Goal: Information Seeking & Learning: Learn about a topic

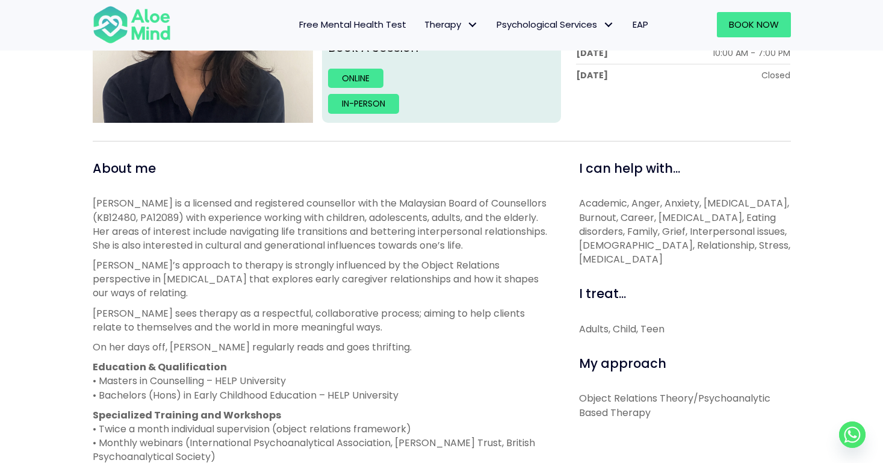
scroll to position [320, 0]
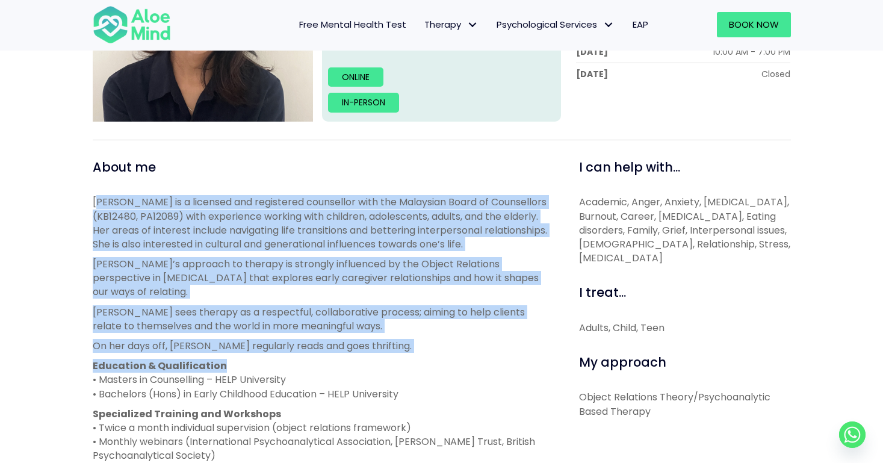
drag, startPoint x: 96, startPoint y: 200, endPoint x: 303, endPoint y: 369, distance: 267.8
click at [303, 369] on div "[PERSON_NAME] is a licensed and registered counsellor with the Malaysian Board …" at bounding box center [322, 348] width 459 height 307
click at [353, 342] on p "On her days off, [PERSON_NAME] regularly reads and goes thrifting." at bounding box center [322, 346] width 459 height 14
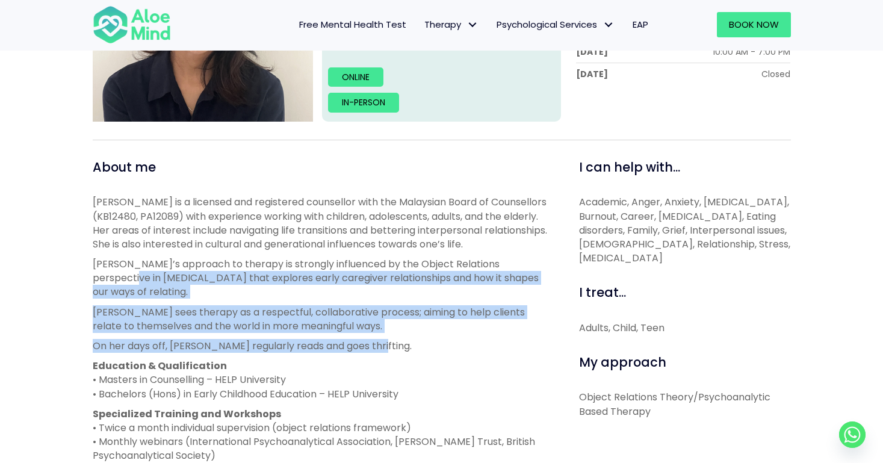
drag, startPoint x: 407, startPoint y: 342, endPoint x: 89, endPoint y: 273, distance: 325.2
click at [88, 273] on div "About me [PERSON_NAME] is a licensed and registered counsellor with the Malaysi…" at bounding box center [322, 418] width 477 height 520
drag, startPoint x: 217, startPoint y: 379, endPoint x: 298, endPoint y: 379, distance: 81.2
click at [299, 379] on p "Education & Qualification • Masters in Counselling – HELP University • Bachelor…" at bounding box center [322, 380] width 459 height 42
copy p "HELP University"
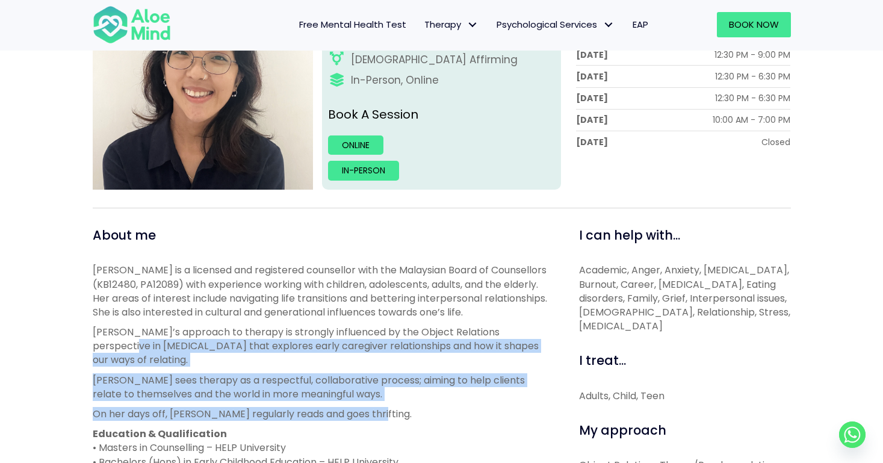
scroll to position [189, 0]
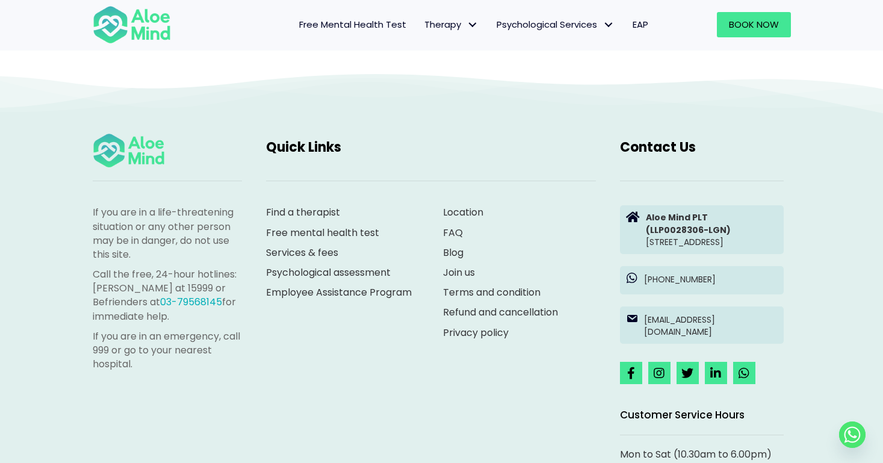
scroll to position [1106, 0]
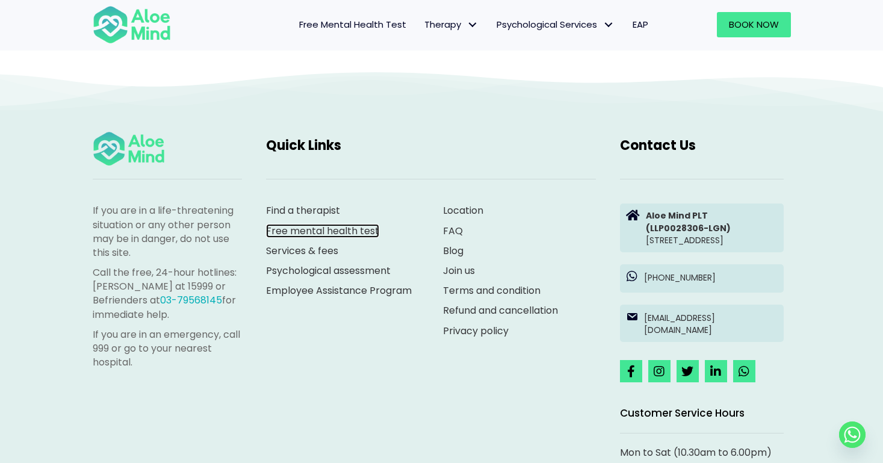
click at [371, 224] on link "Free mental health test" at bounding box center [322, 231] width 113 height 14
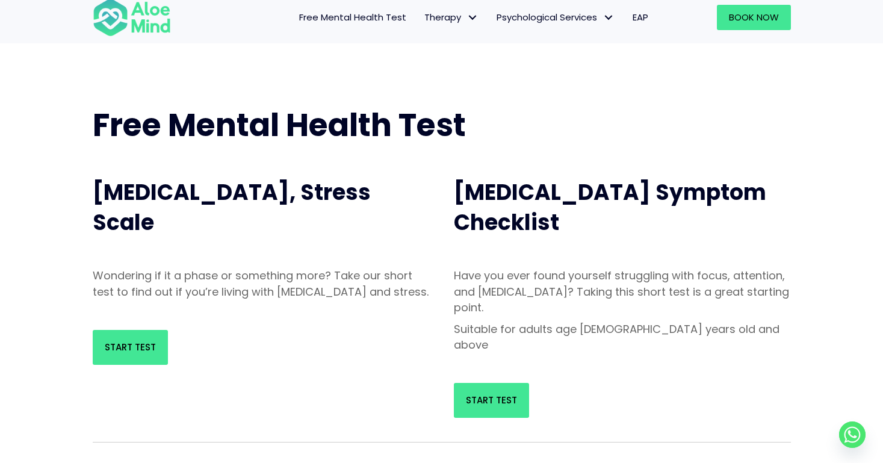
scroll to position [27, 0]
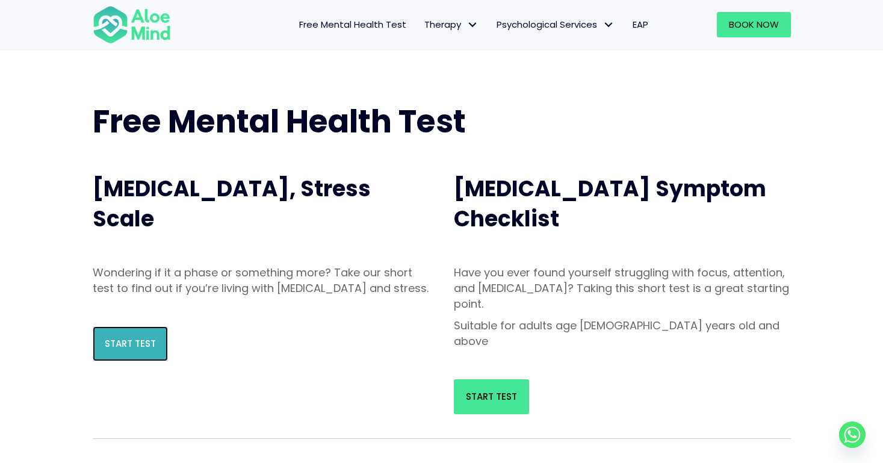
click at [115, 350] on span "Start Test" at bounding box center [130, 343] width 51 height 13
